Goal: Navigation & Orientation: Find specific page/section

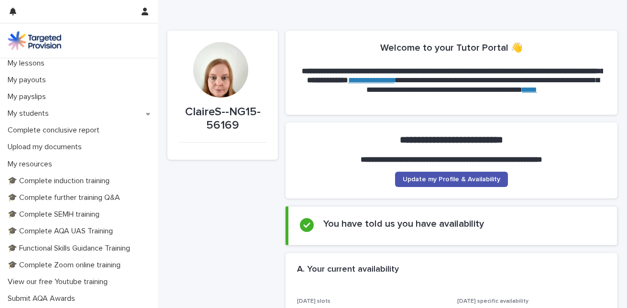
scroll to position [136, 0]
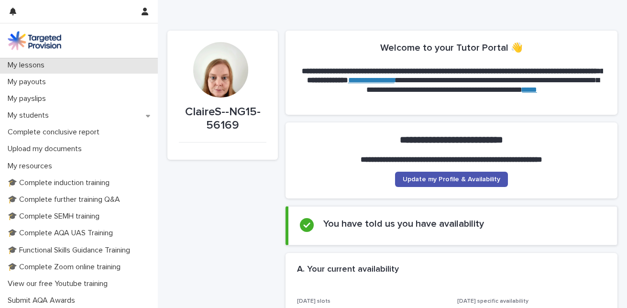
click at [35, 66] on p "My lessons" at bounding box center [28, 65] width 48 height 9
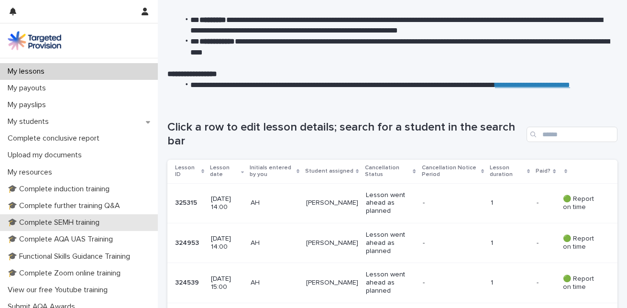
scroll to position [131, 0]
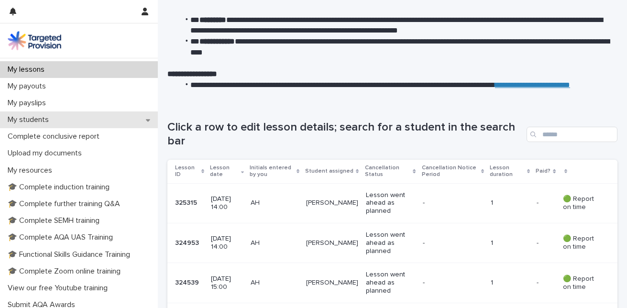
click at [21, 117] on p "My students" at bounding box center [30, 119] width 53 height 9
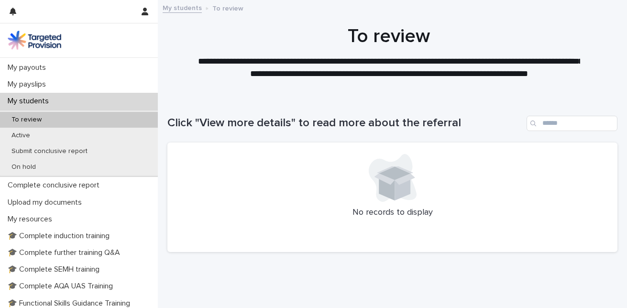
scroll to position [149, 0]
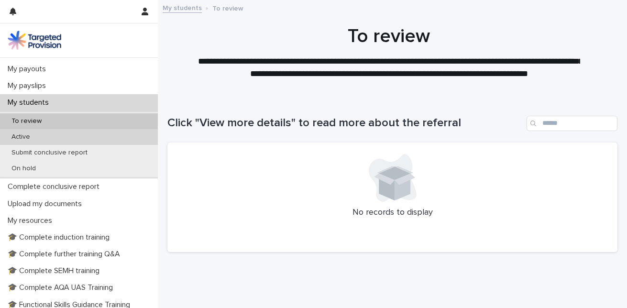
click at [24, 138] on p "Active" at bounding box center [21, 137] width 34 height 8
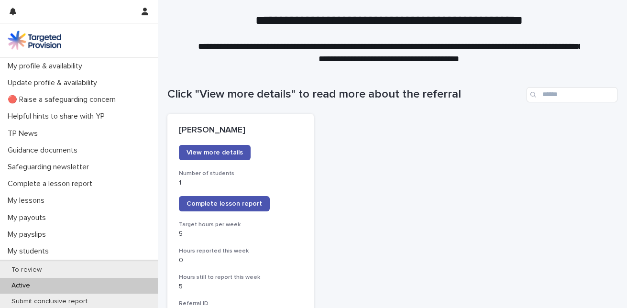
scroll to position [31, 0]
